Goal: Information Seeking & Learning: Learn about a topic

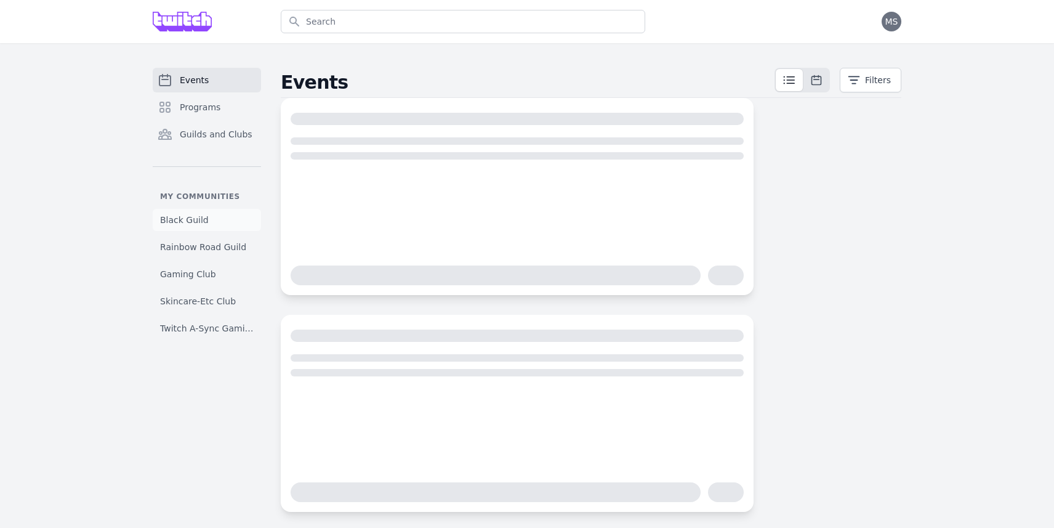
click at [196, 217] on span "Black Guild" at bounding box center [184, 220] width 49 height 12
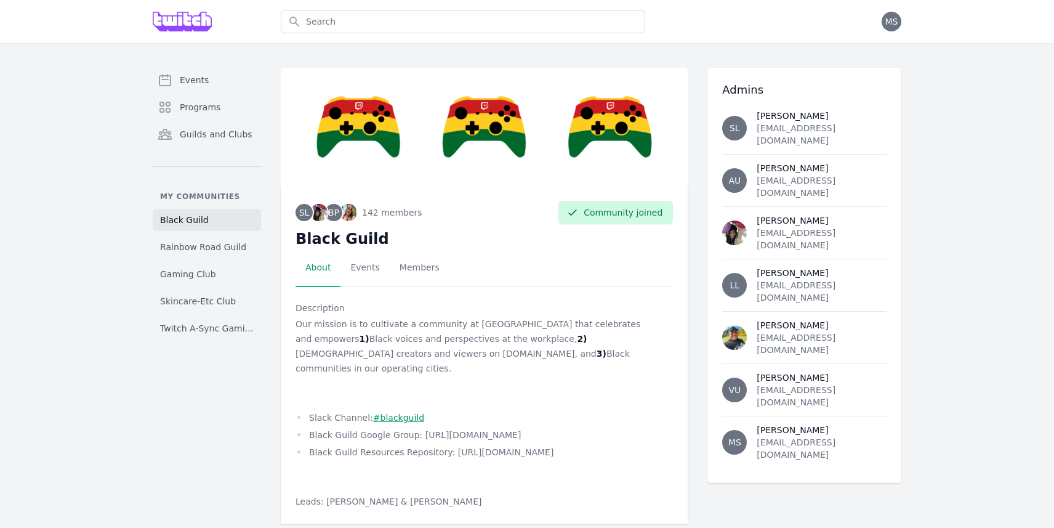
scroll to position [6, 0]
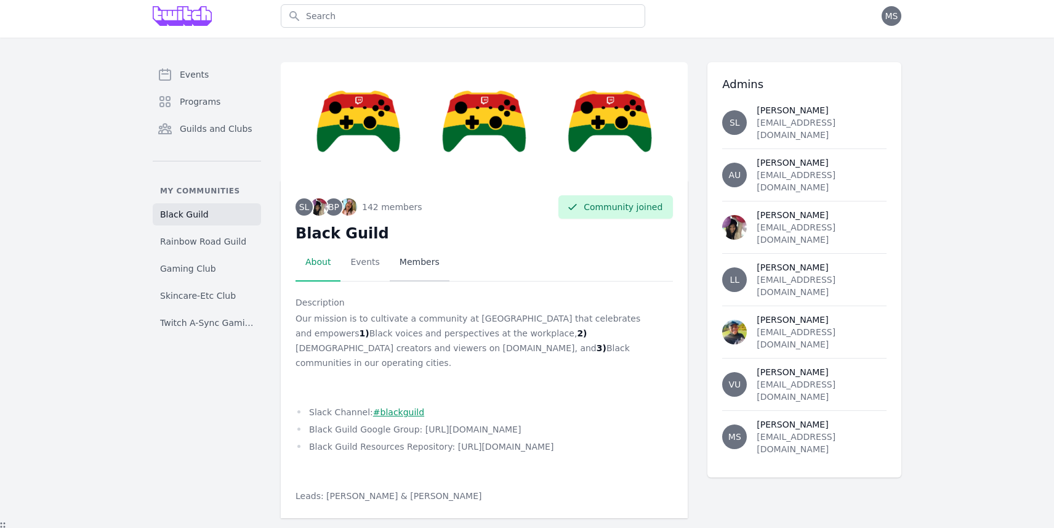
click at [413, 262] on link "Members" at bounding box center [420, 262] width 60 height 38
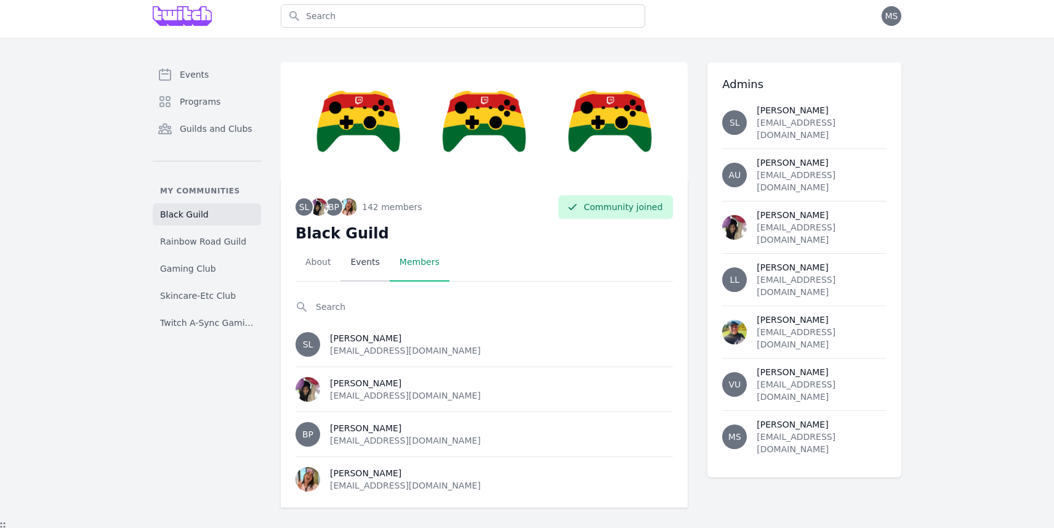
click at [363, 270] on link "Events" at bounding box center [365, 262] width 49 height 38
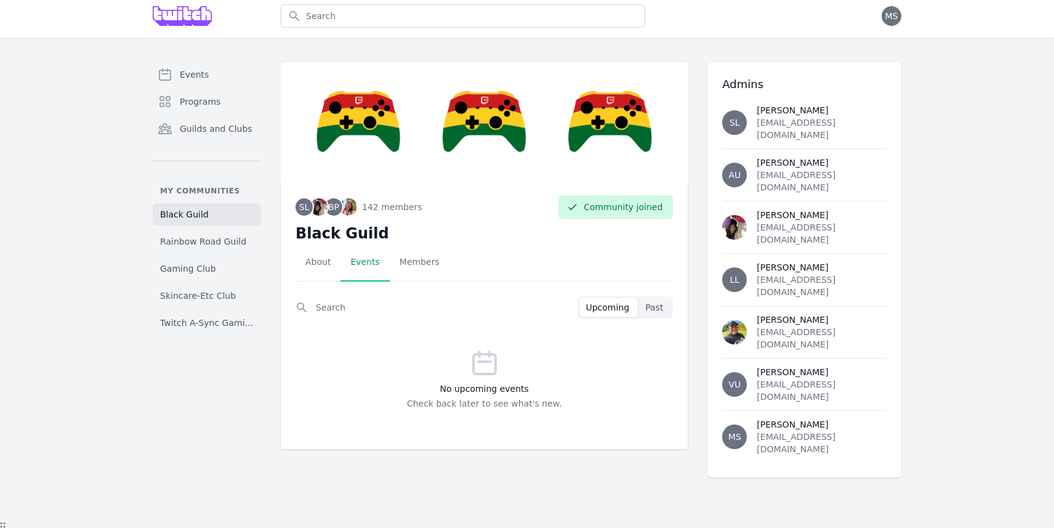
scroll to position [0, 0]
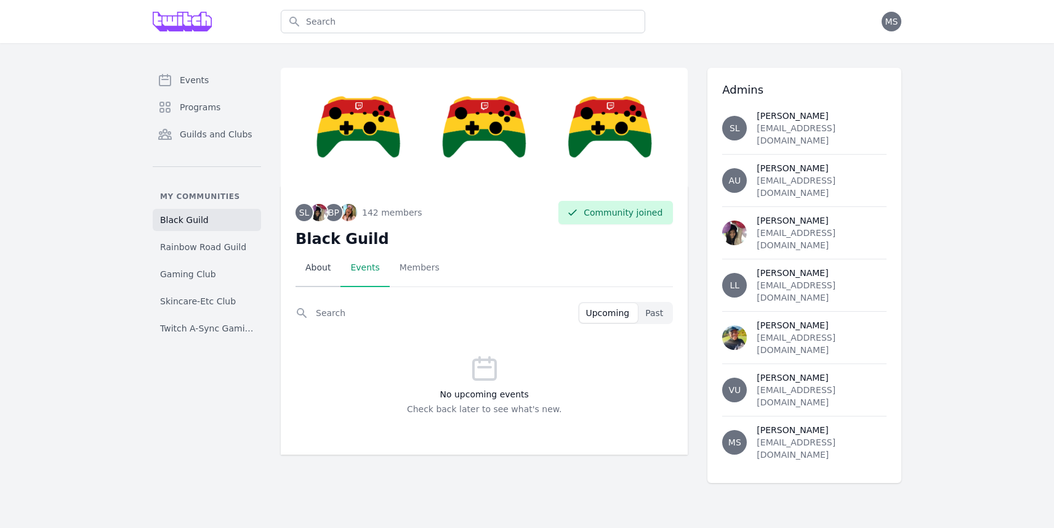
click at [320, 262] on link "About" at bounding box center [318, 268] width 45 height 38
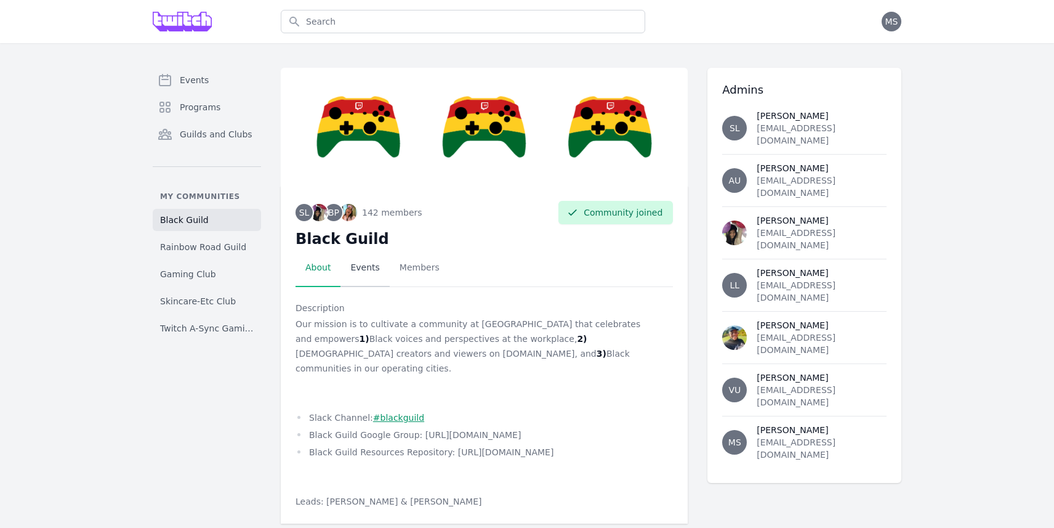
click at [355, 262] on link "Events" at bounding box center [365, 268] width 49 height 38
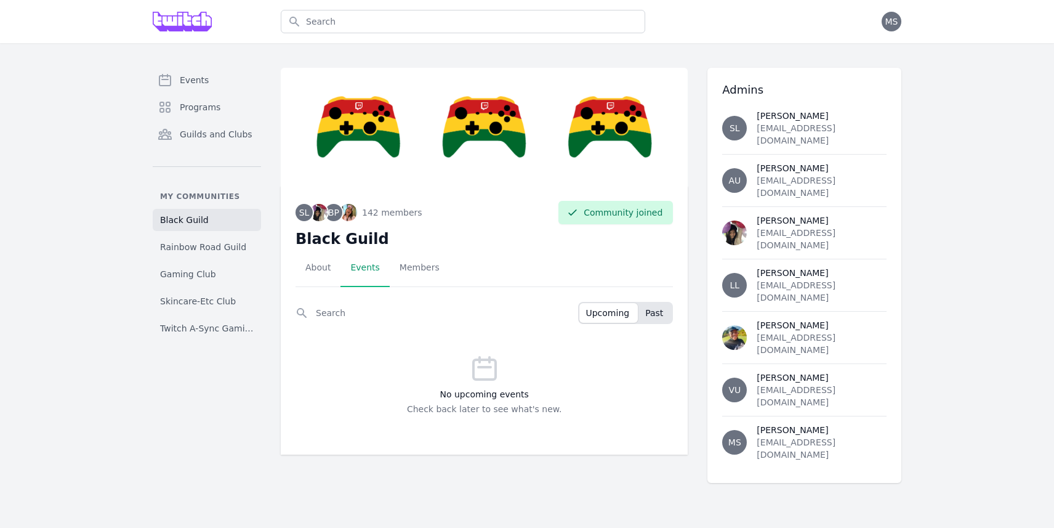
click at [665, 316] on button "Past" at bounding box center [655, 313] width 33 height 20
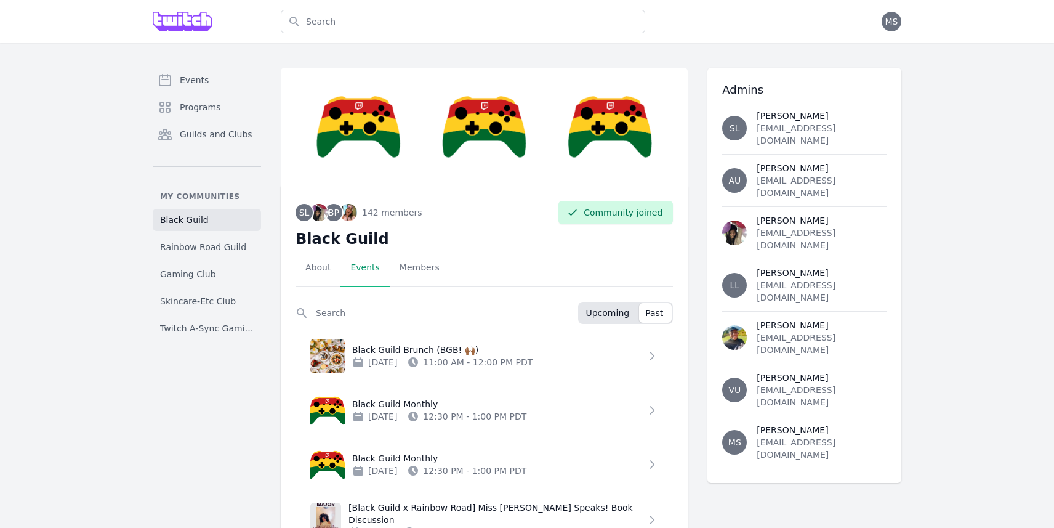
click at [612, 312] on span "Upcoming" at bounding box center [608, 313] width 44 height 12
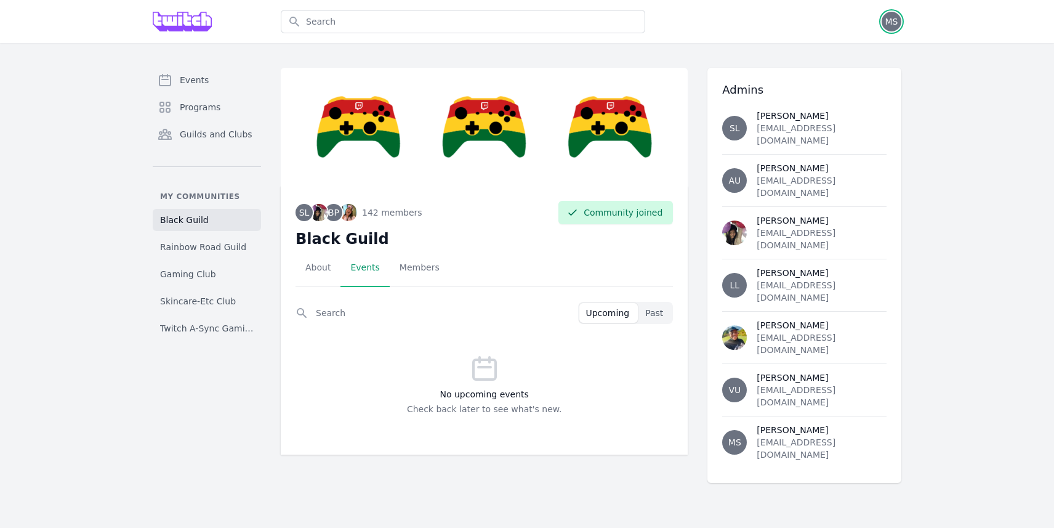
click at [893, 23] on span "MS" at bounding box center [891, 21] width 13 height 9
click at [416, 352] on div "No upcoming events Check back later to see what's new." at bounding box center [484, 384] width 377 height 111
